Goal: Information Seeking & Learning: Learn about a topic

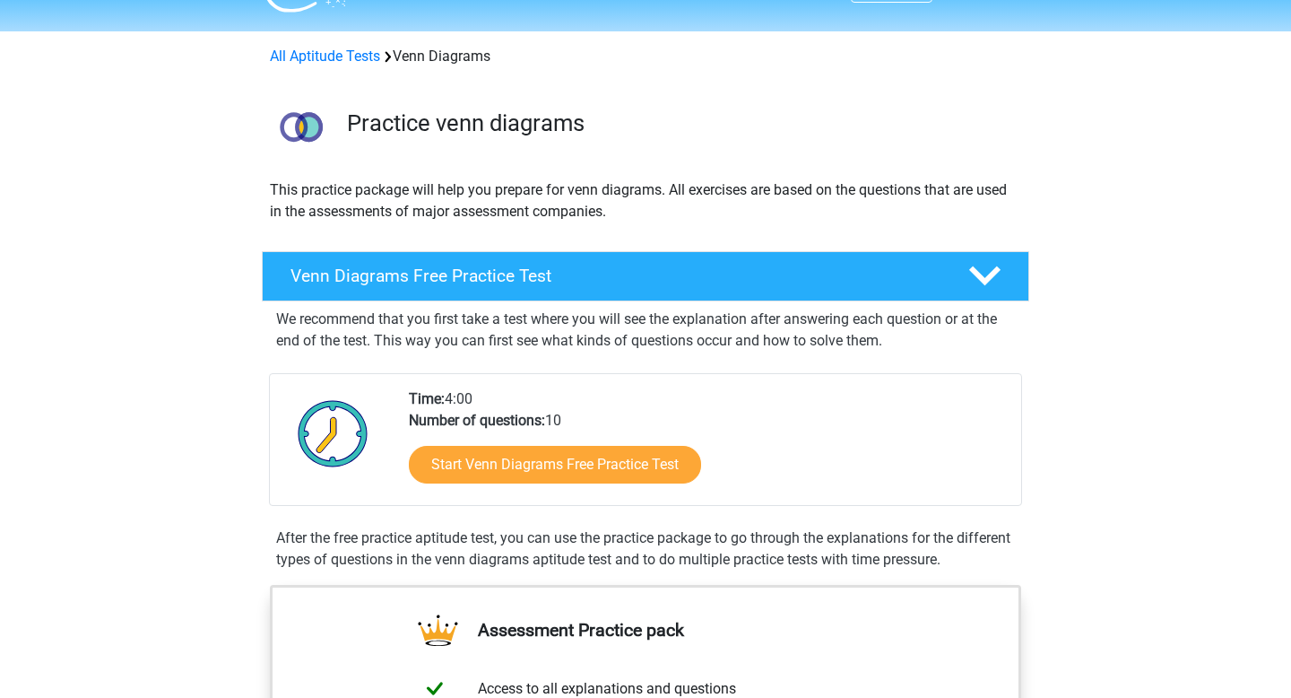
scroll to position [44, 0]
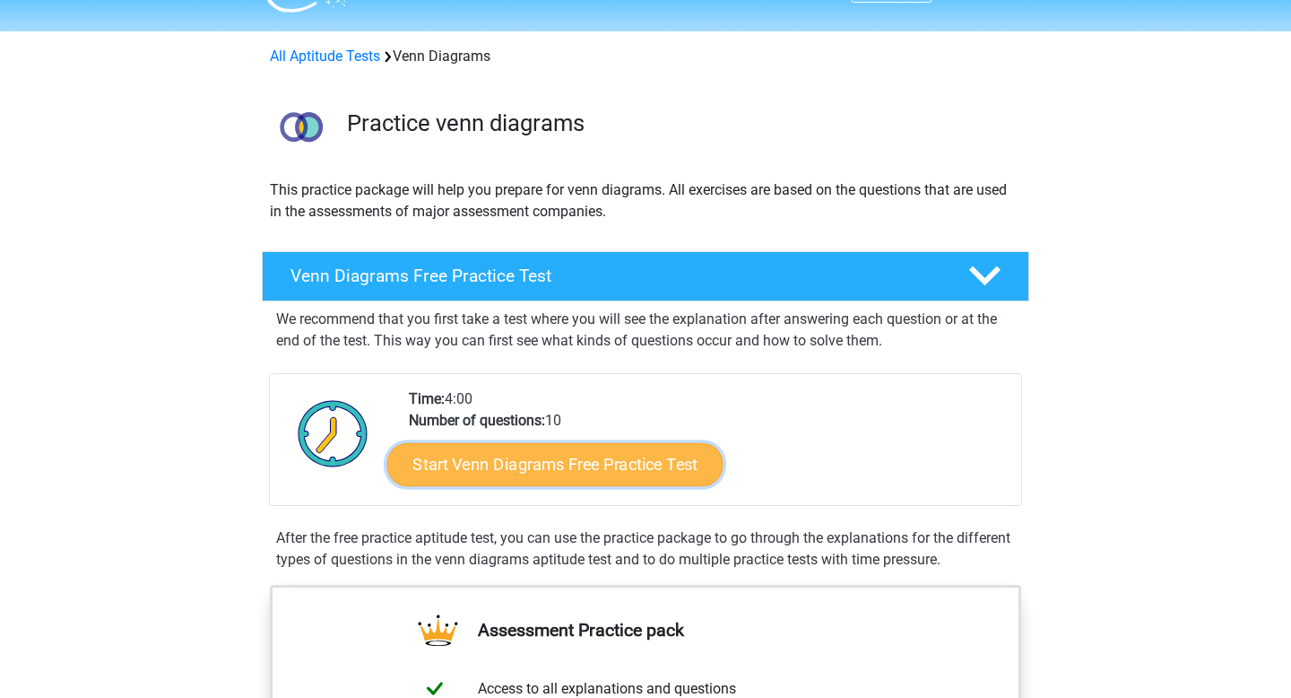
click at [620, 460] on link "Start Venn Diagrams Free Practice Test" at bounding box center [555, 464] width 336 height 43
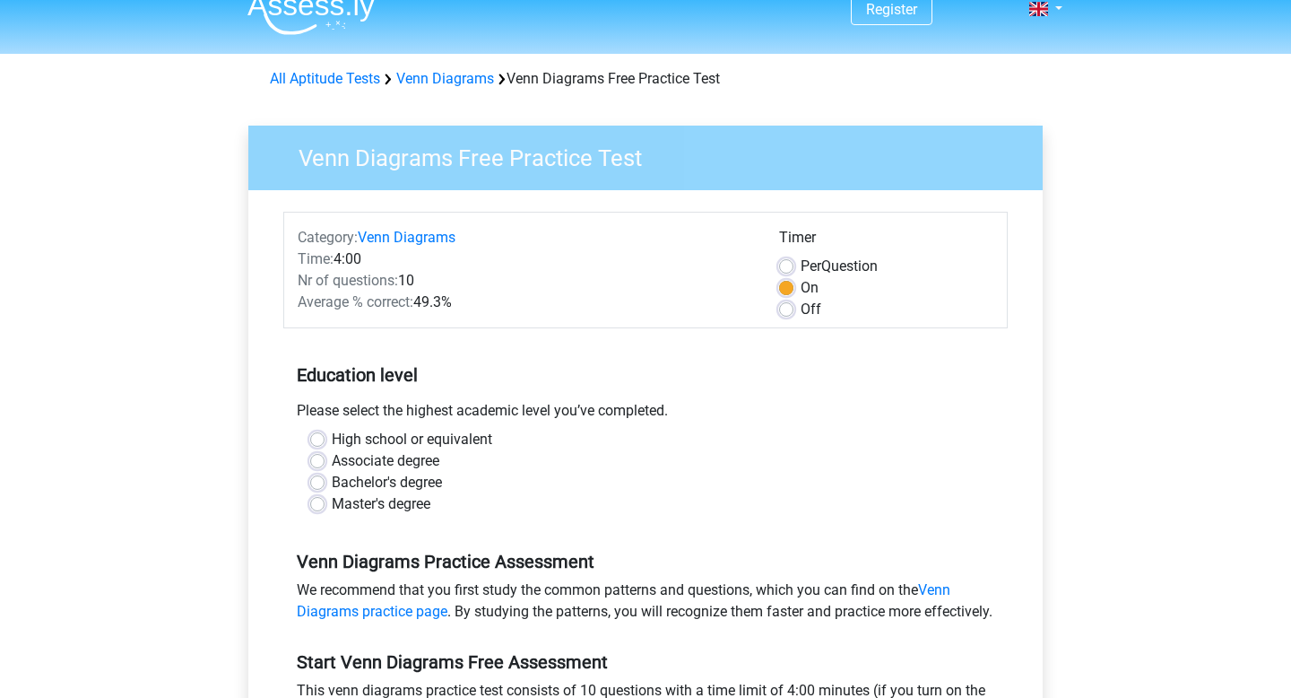
scroll to position [27, 0]
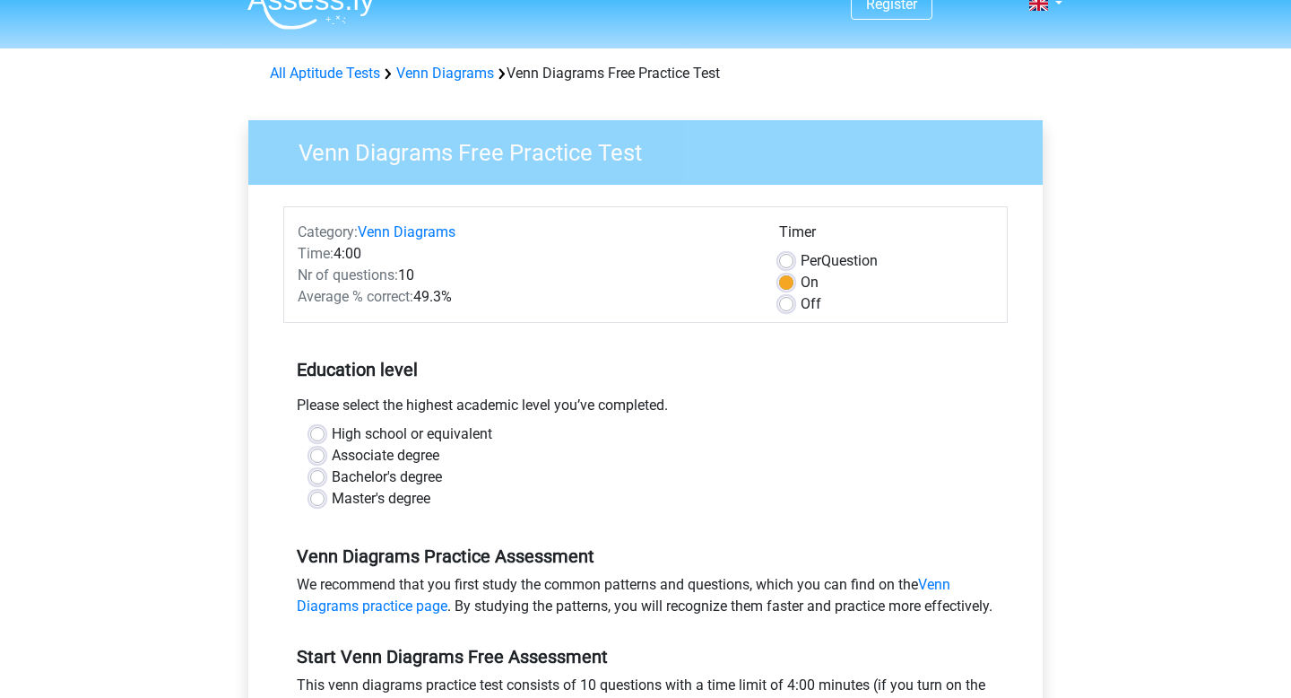
click at [332, 429] on label "High school or equivalent" at bounding box center [412, 434] width 161 height 22
click at [317, 429] on input "High school or equivalent" at bounding box center [317, 432] width 14 height 18
radio input "true"
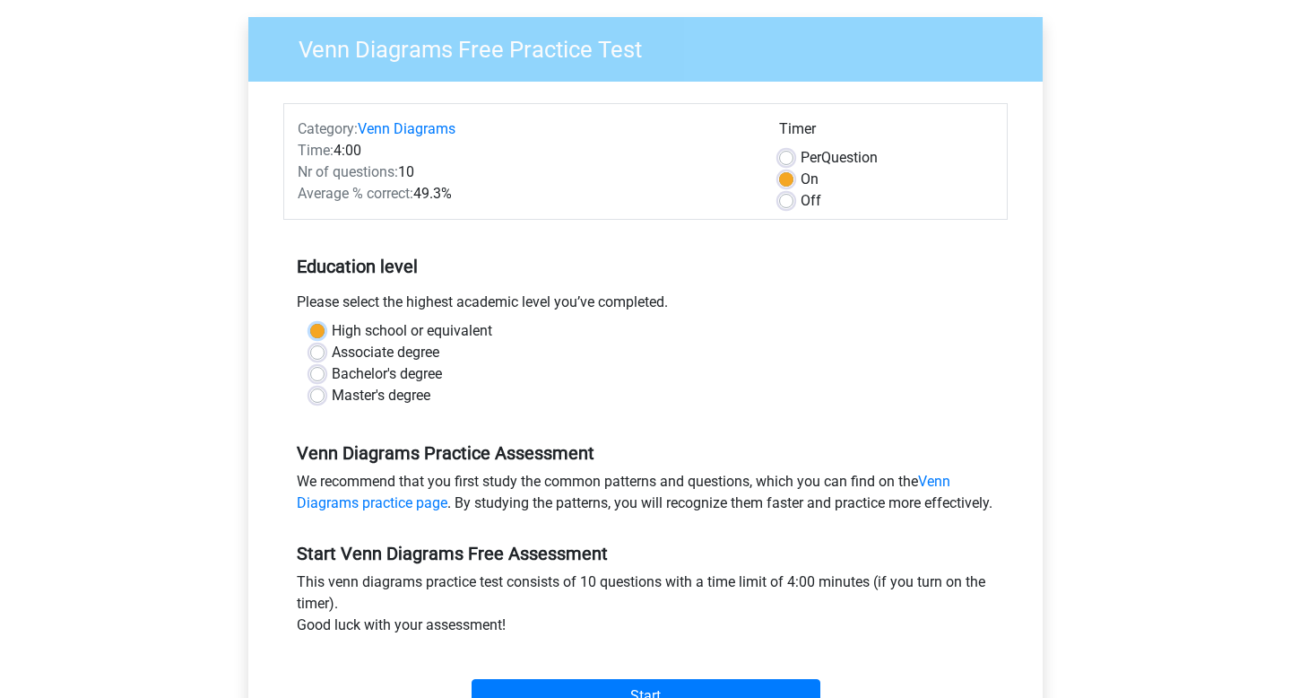
scroll to position [131, 0]
click at [801, 198] on label "Off" at bounding box center [811, 200] width 21 height 22
click at [786, 198] on input "Off" at bounding box center [786, 198] width 14 height 18
radio input "true"
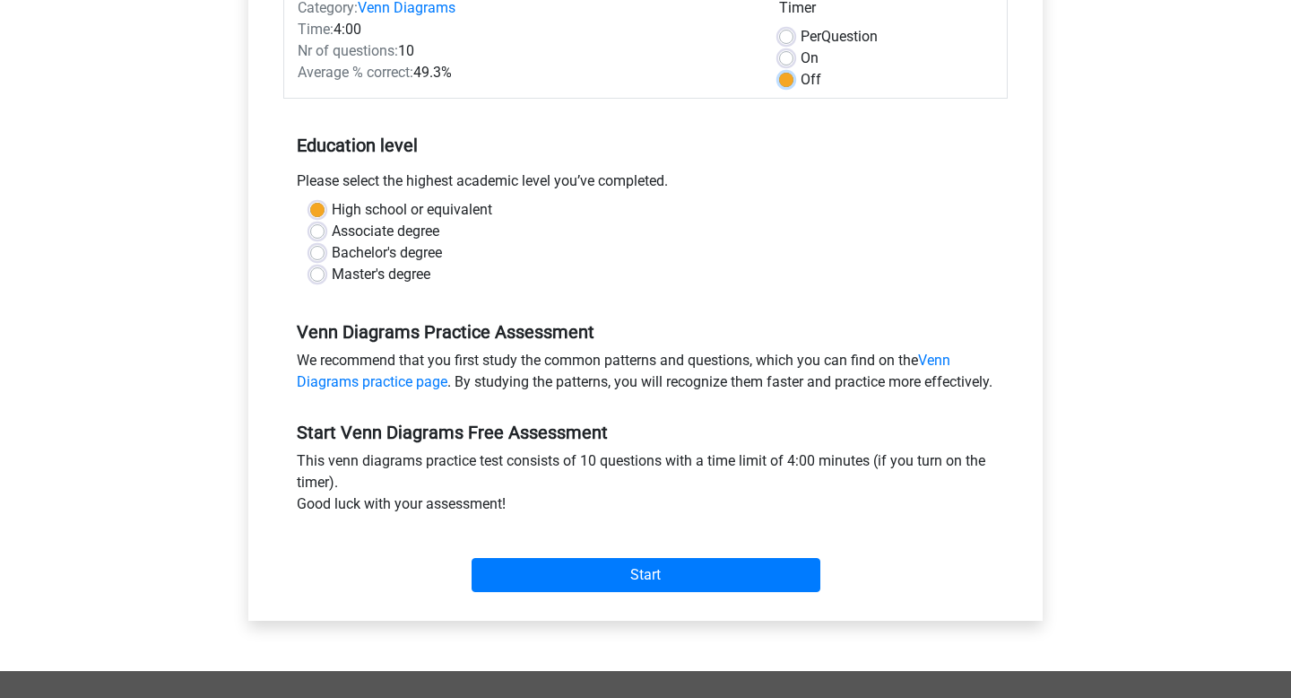
scroll to position [252, 0]
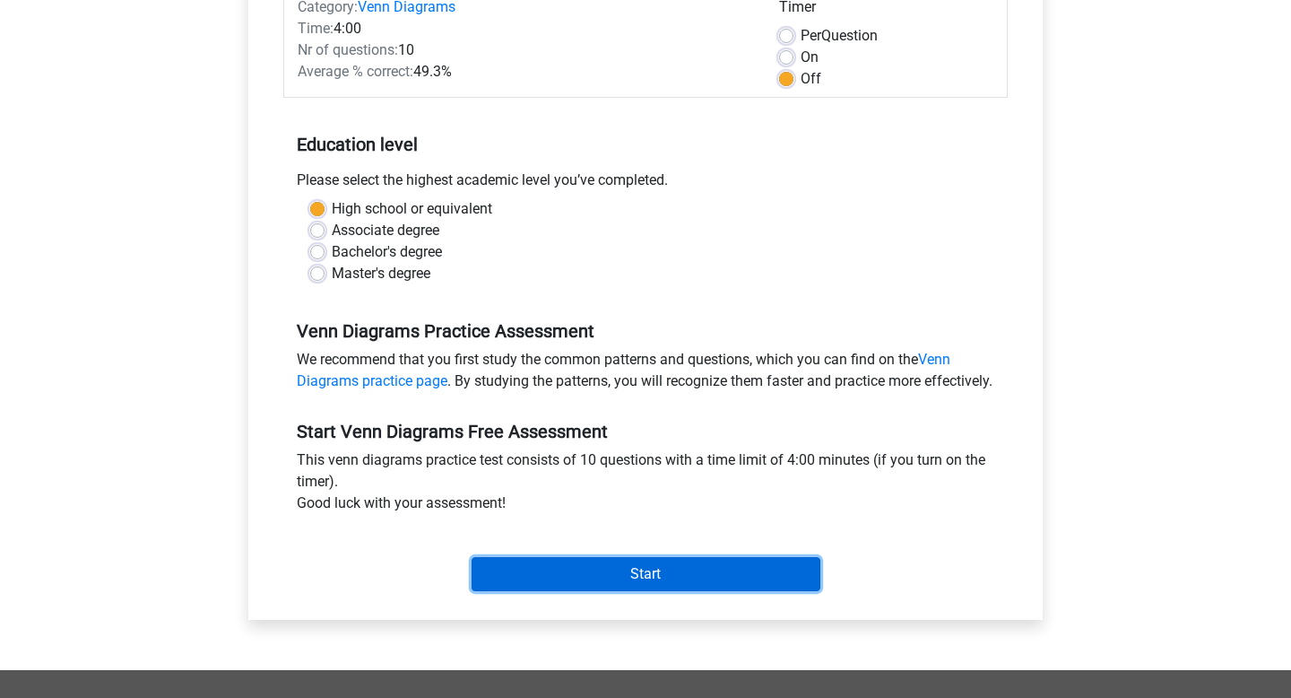
click at [541, 590] on input "Start" at bounding box center [646, 574] width 349 height 34
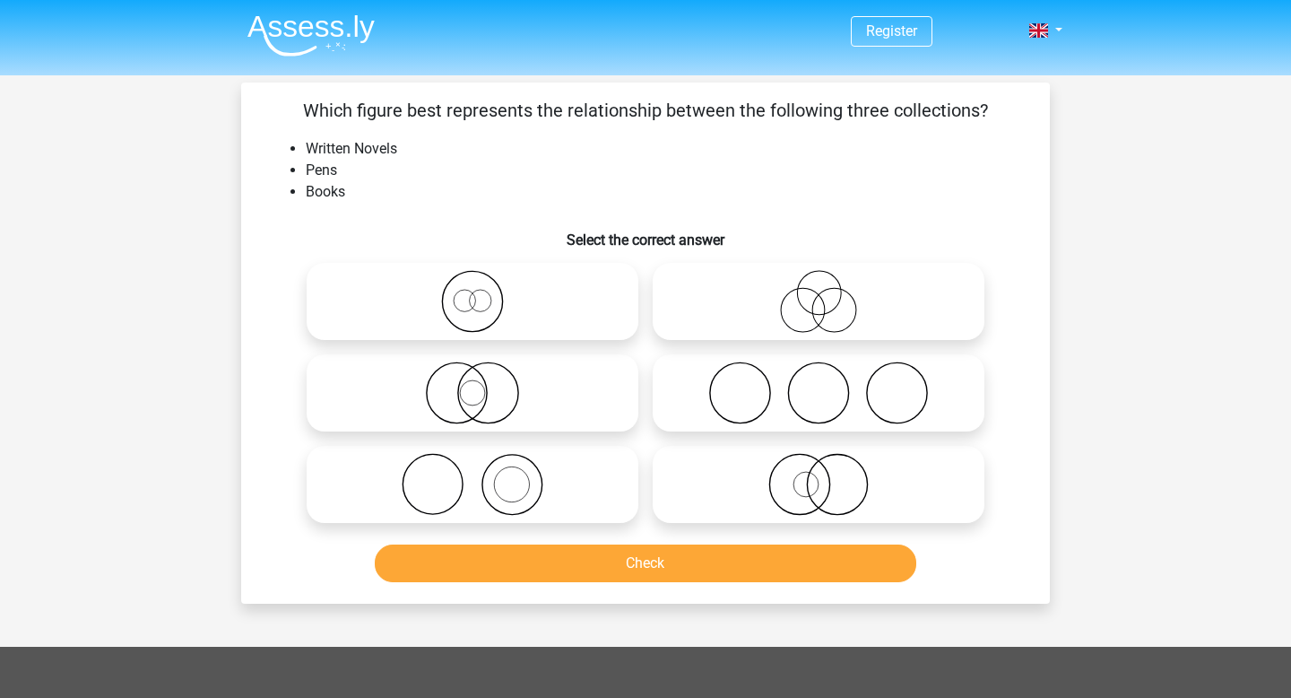
click at [813, 290] on icon at bounding box center [818, 301] width 317 height 63
click at [819, 290] on input "radio" at bounding box center [825, 287] width 12 height 12
radio input "true"
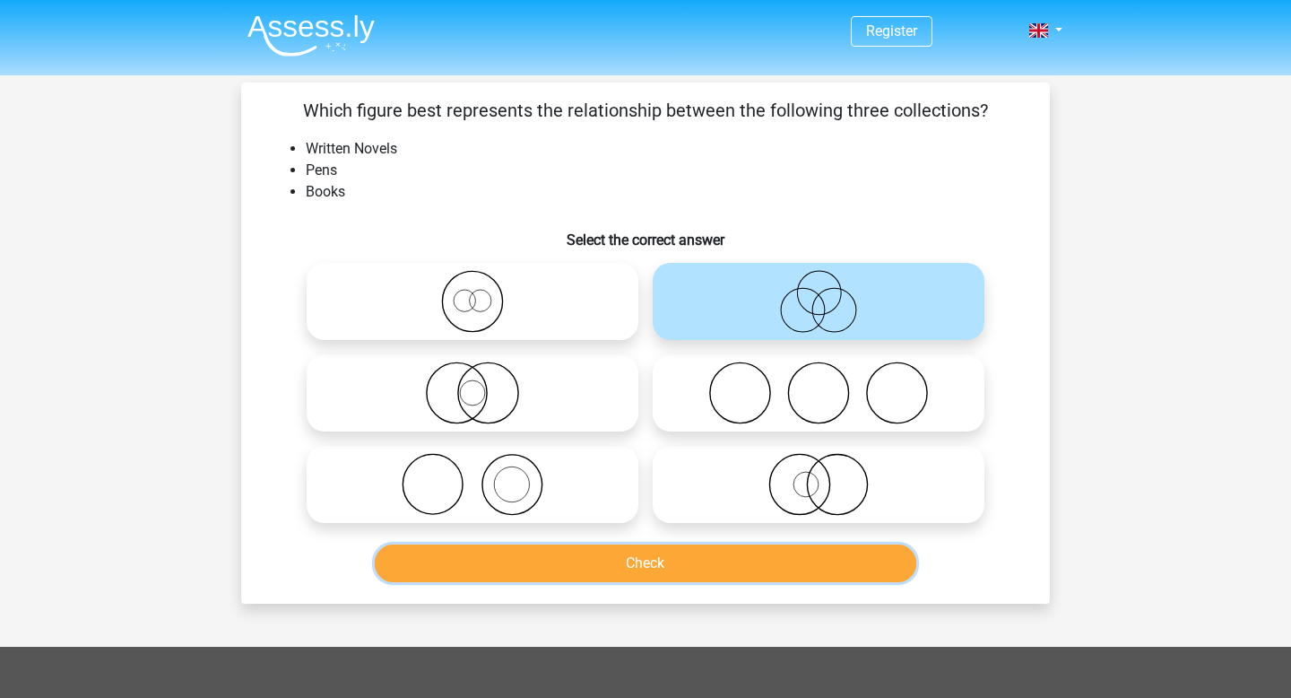
click at [651, 560] on button "Check" at bounding box center [646, 563] width 542 height 38
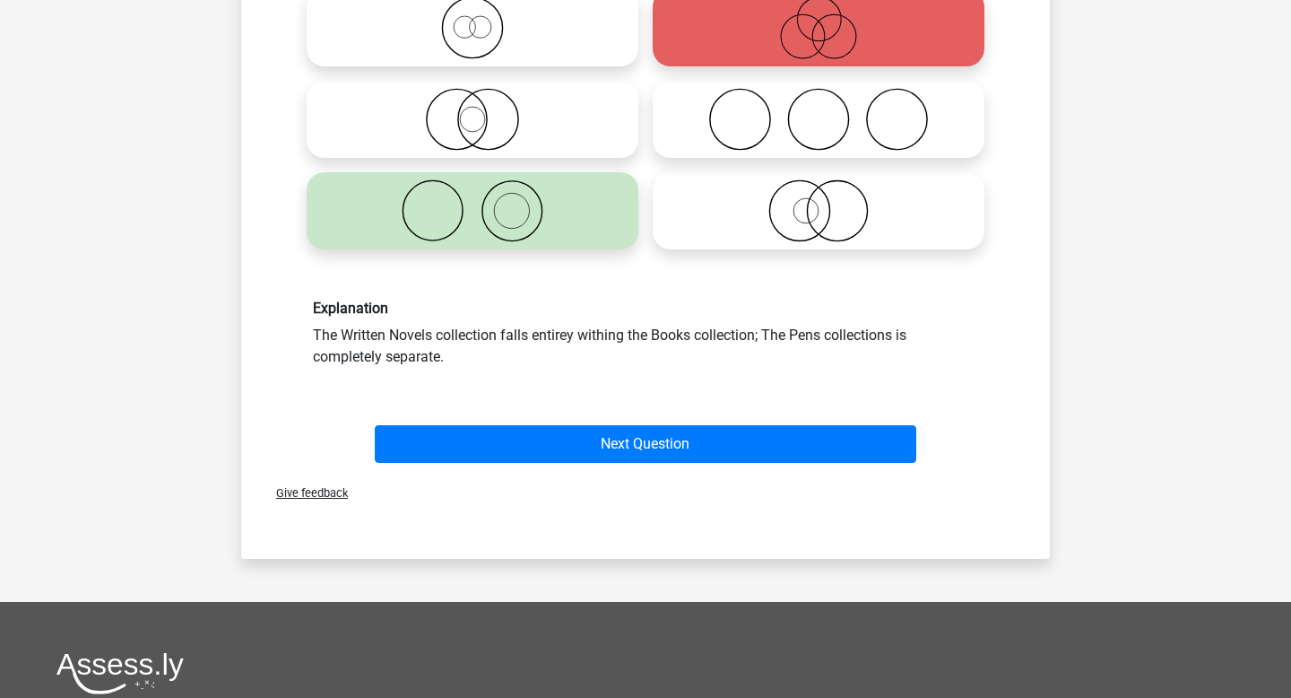
scroll to position [282, 0]
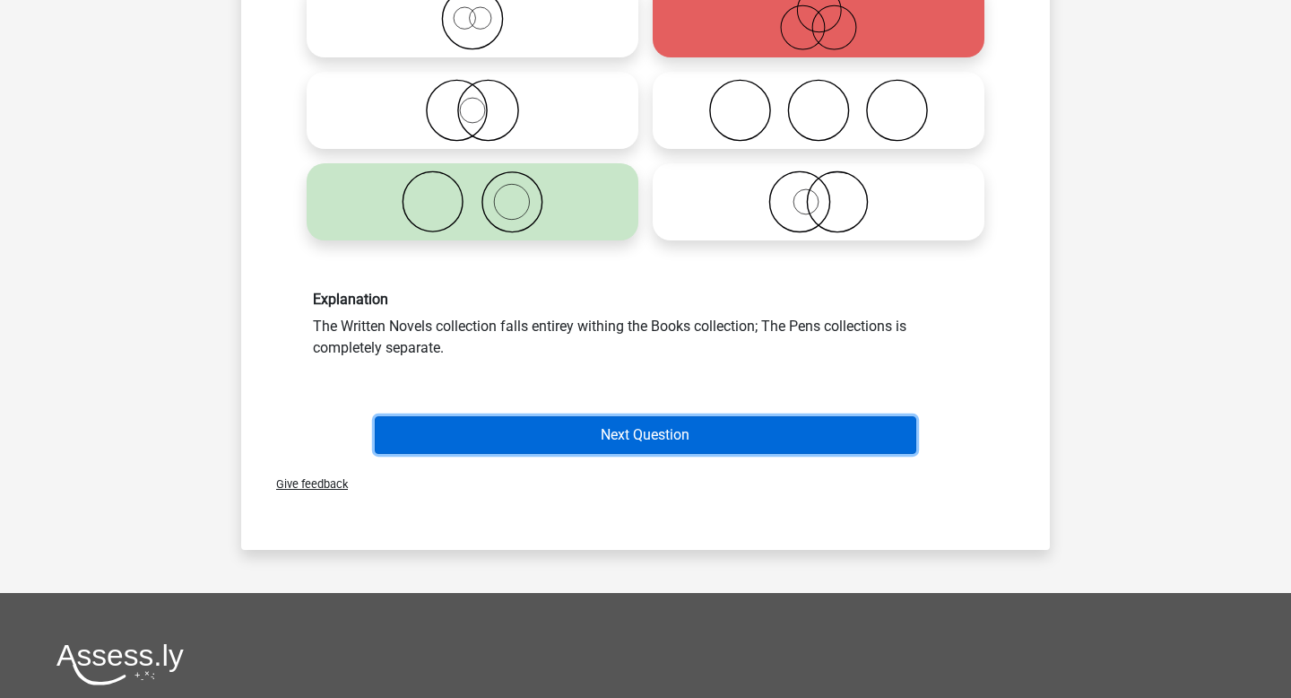
click at [688, 438] on button "Next Question" at bounding box center [646, 435] width 542 height 38
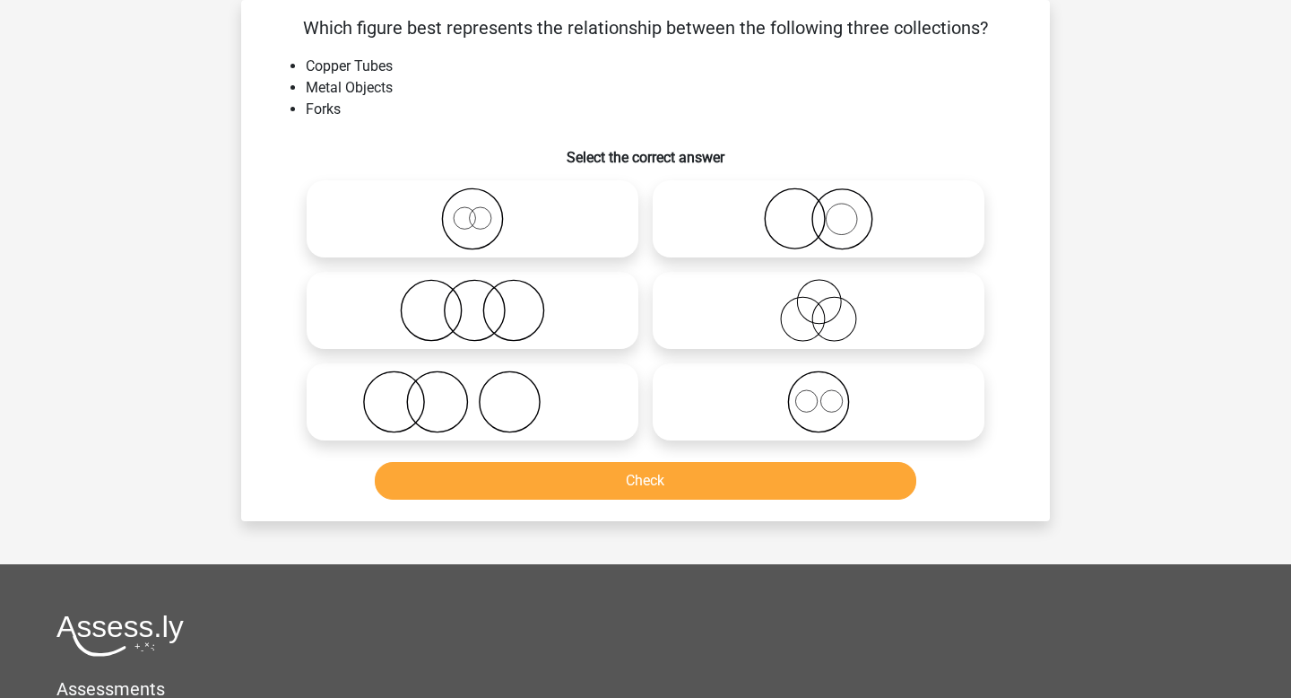
scroll to position [82, 0]
click at [855, 217] on icon at bounding box center [818, 218] width 317 height 63
click at [830, 210] on input "radio" at bounding box center [825, 204] width 12 height 12
radio input "true"
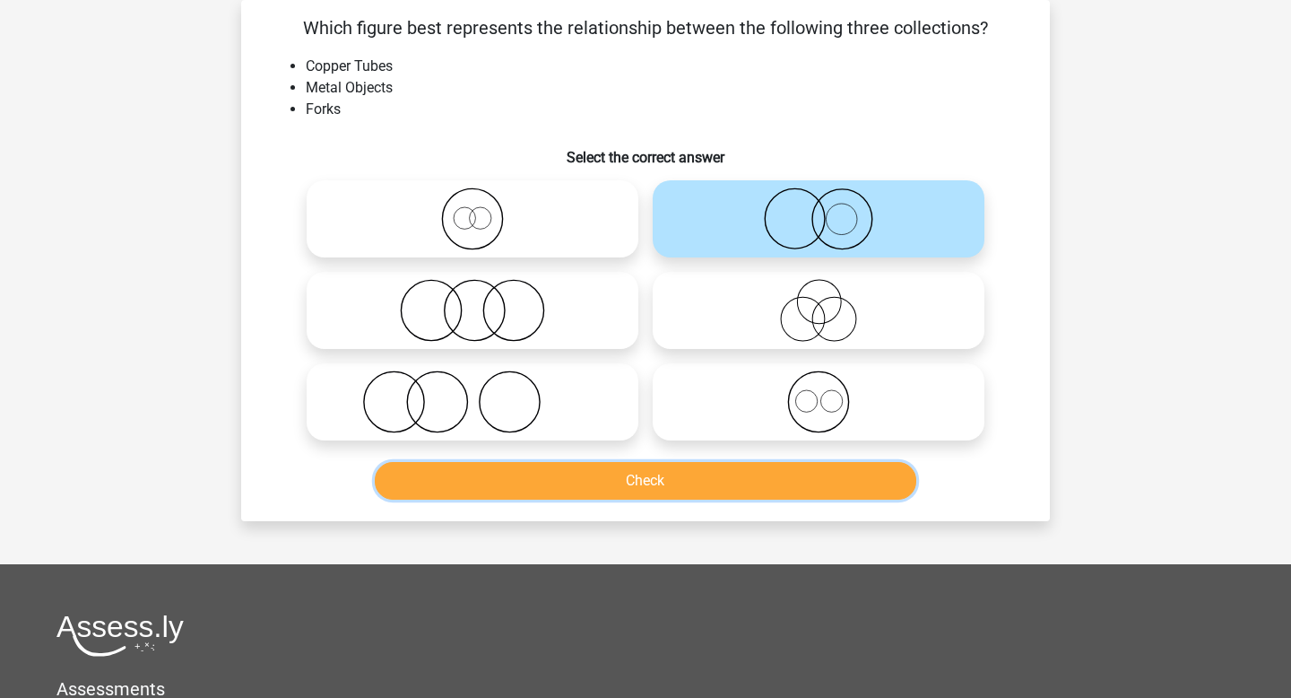
click at [742, 477] on button "Check" at bounding box center [646, 481] width 542 height 38
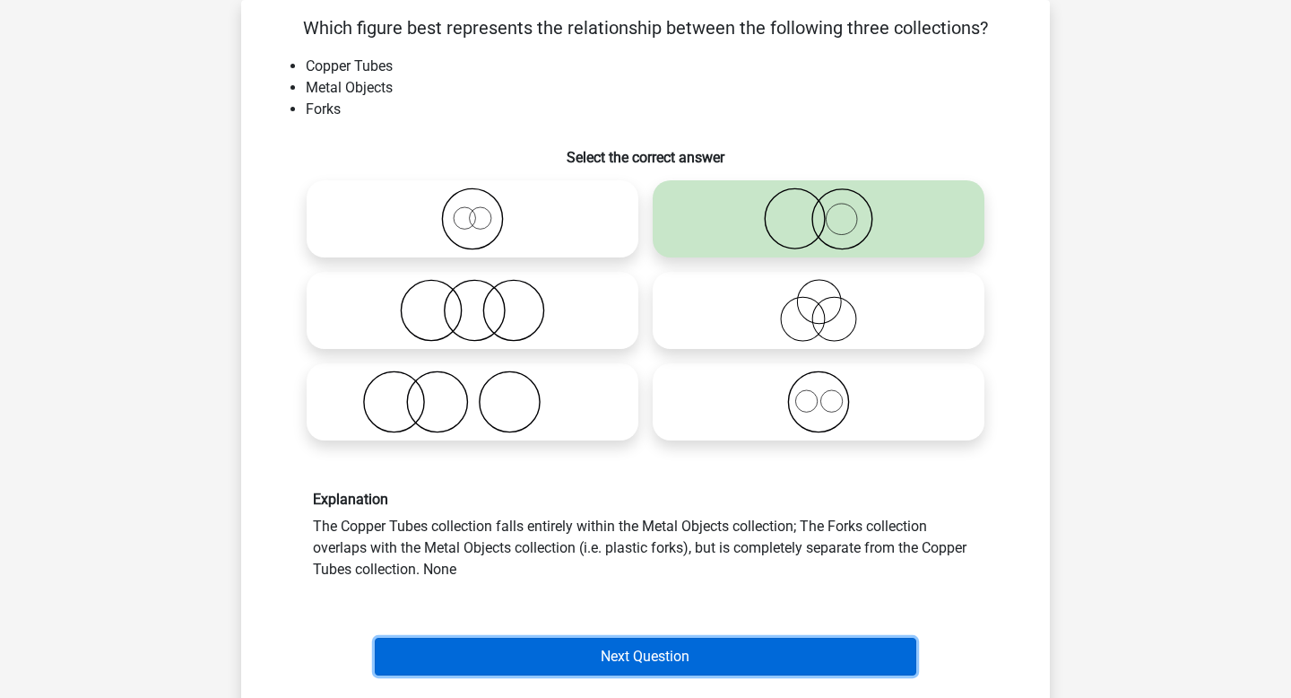
click at [666, 638] on button "Next Question" at bounding box center [646, 657] width 542 height 38
